Goal: Find specific page/section

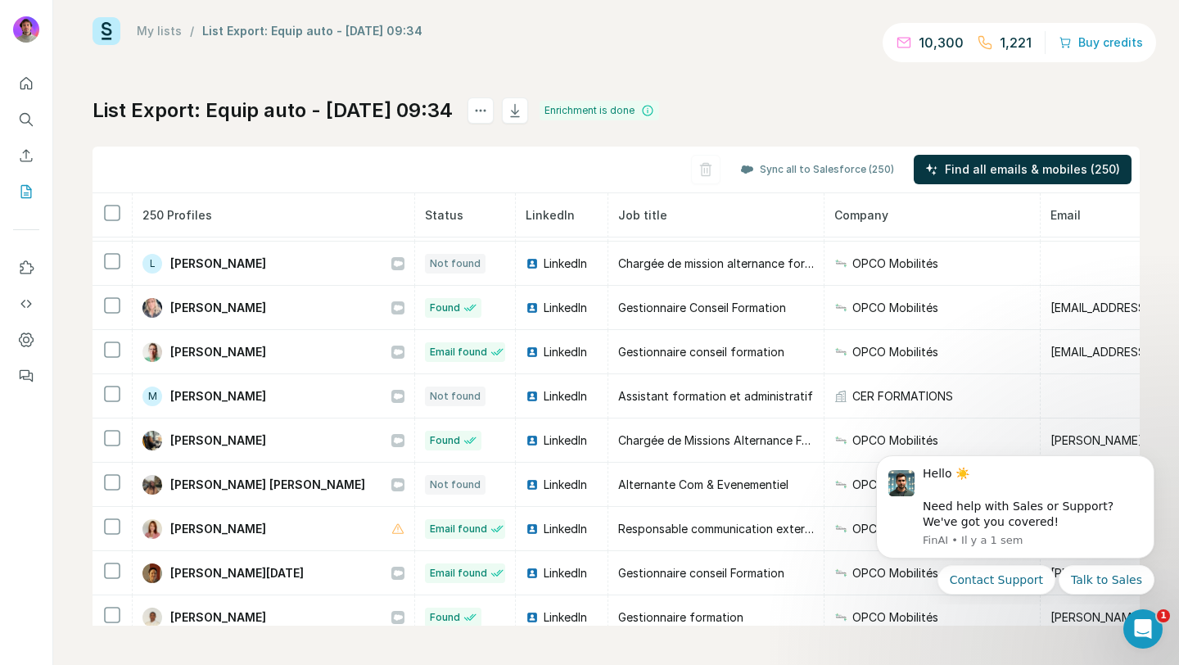
scroll to position [4855, 0]
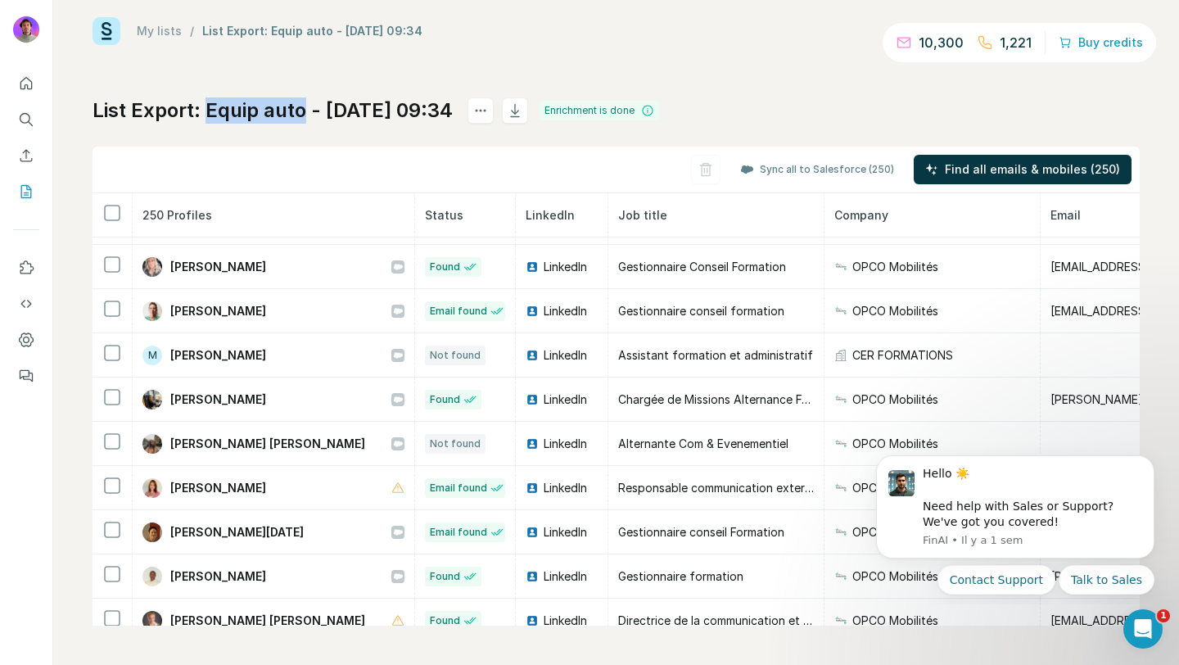
drag, startPoint x: 309, startPoint y: 111, endPoint x: 209, endPoint y: 109, distance: 99.9
click at [209, 109] on h1 "List Export: Equip auto - 02/10/2025 09:34" at bounding box center [273, 110] width 360 height 26
copy h1 "Equip auto"
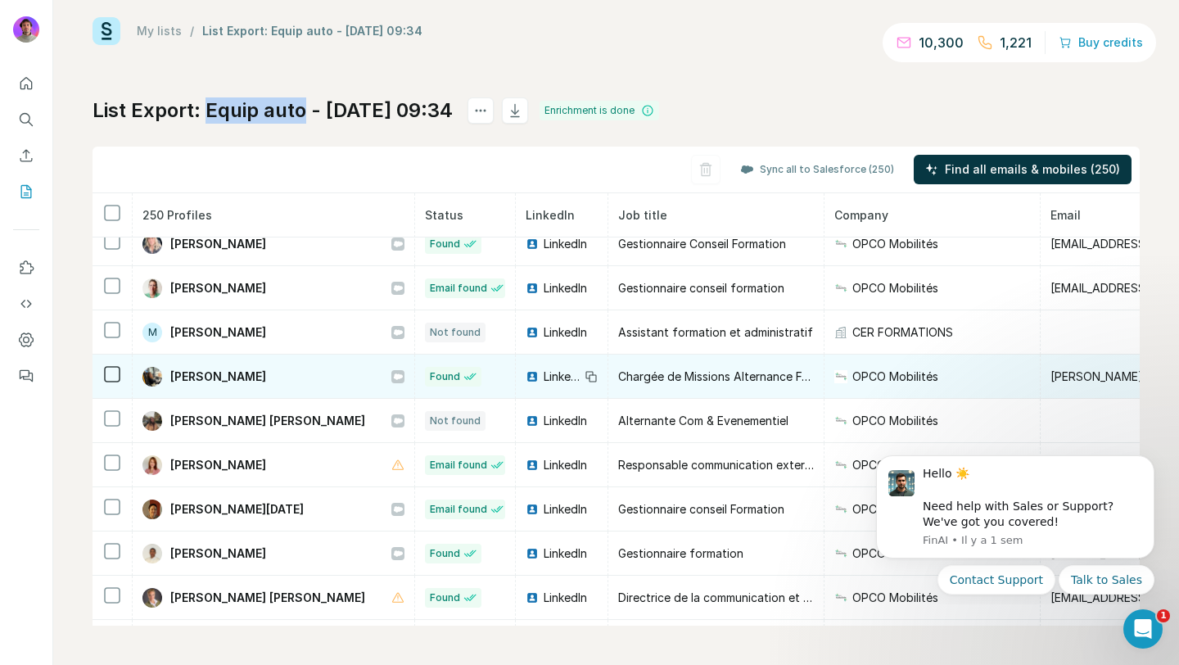
scroll to position [4879, 0]
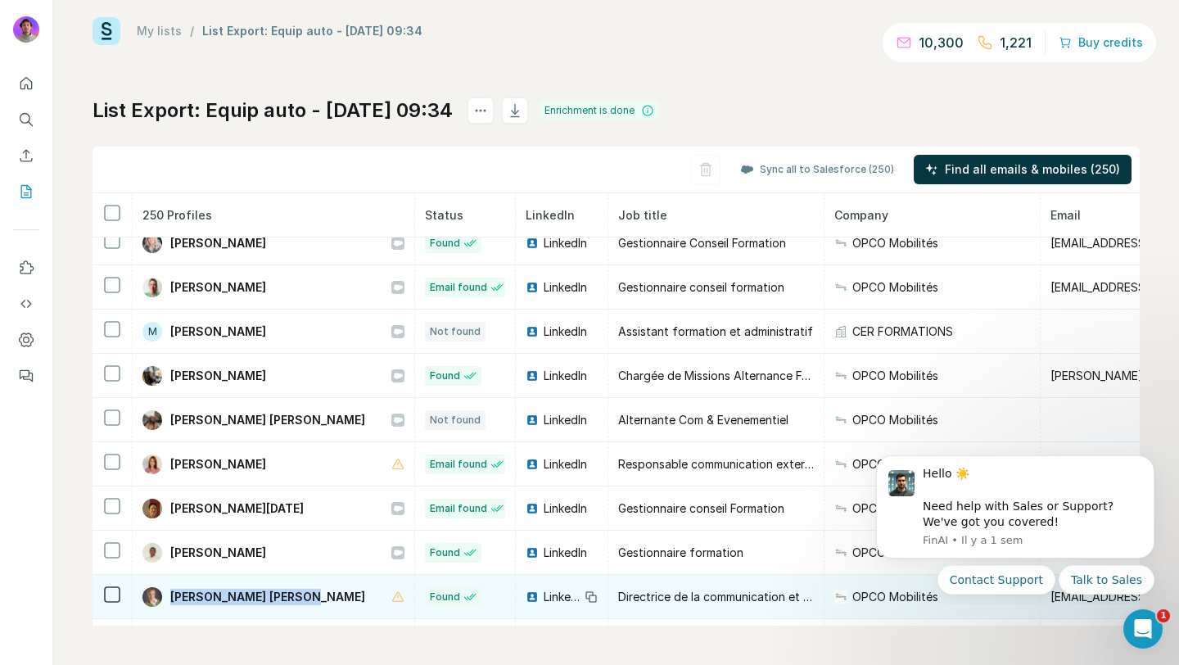
drag, startPoint x: 311, startPoint y: 593, endPoint x: 170, endPoint y: 592, distance: 140.8
click at [170, 592] on div "Orane Faivre de Condé" at bounding box center [273, 597] width 262 height 20
copy span "Orane Faivre de Condé"
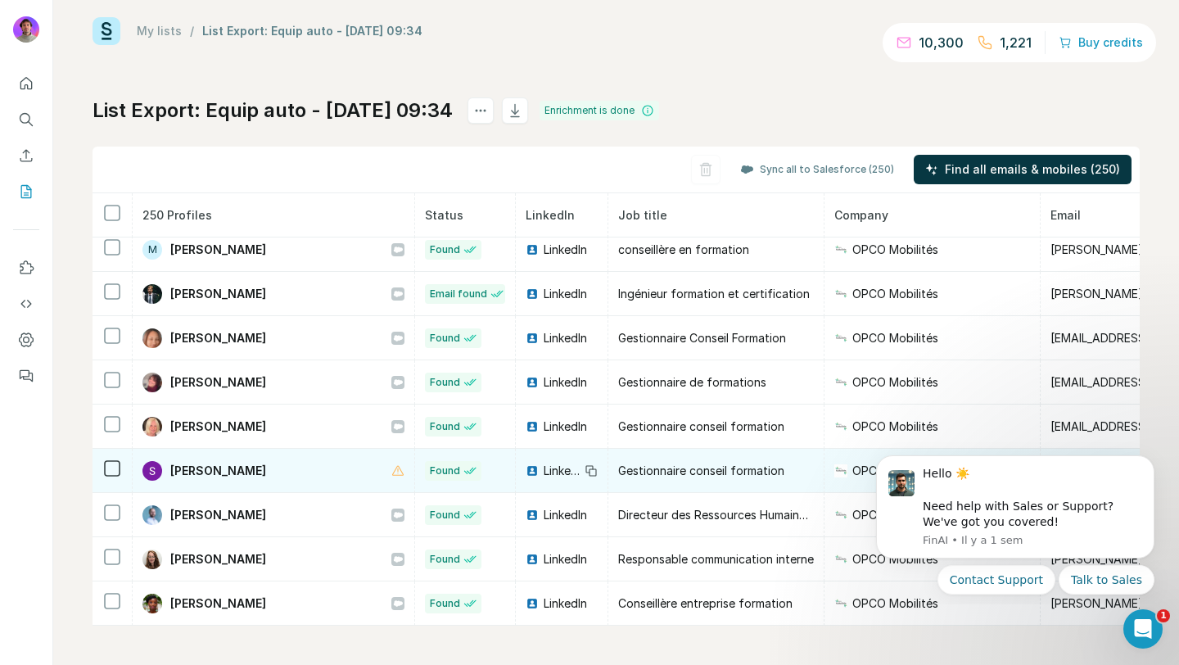
scroll to position [6246, 0]
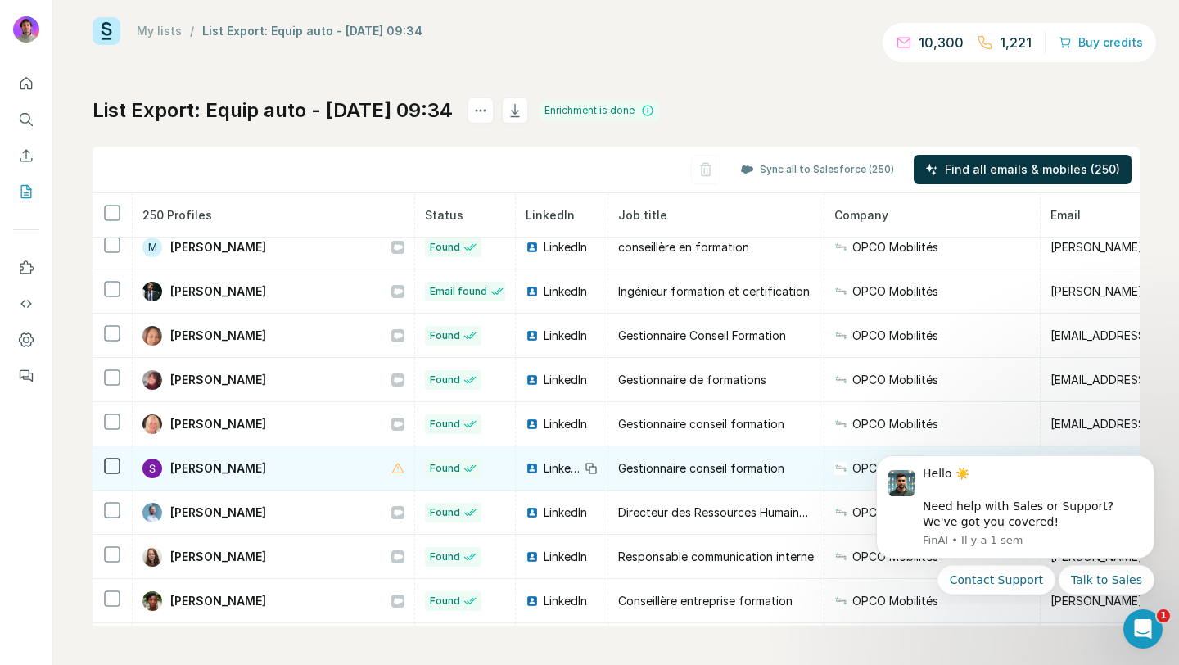
drag, startPoint x: 286, startPoint y: 458, endPoint x: 172, endPoint y: 459, distance: 113.8
click at [172, 459] on div "Sandrine FRAYARD" at bounding box center [273, 468] width 262 height 20
drag, startPoint x: 168, startPoint y: 467, endPoint x: 278, endPoint y: 467, distance: 110.5
click at [278, 467] on div "Sandrine FRAYARD" at bounding box center [273, 468] width 262 height 20
copy span "Sandrine FRAYARD"
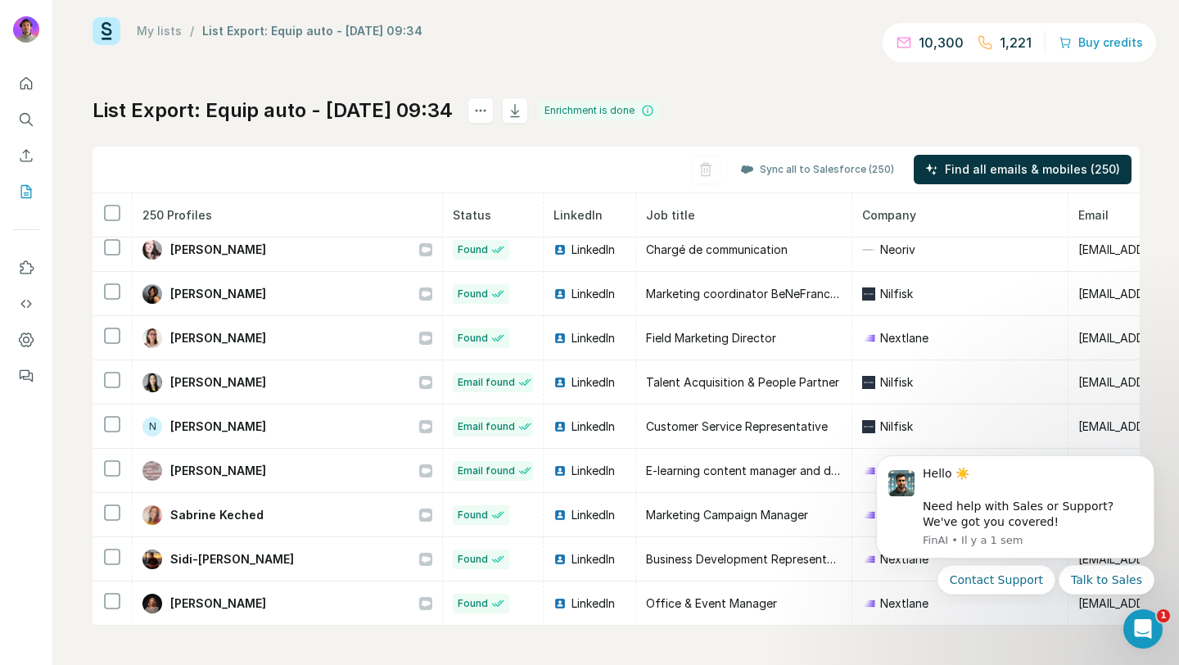
scroll to position [10664, 0]
